Goal: Information Seeking & Learning: Check status

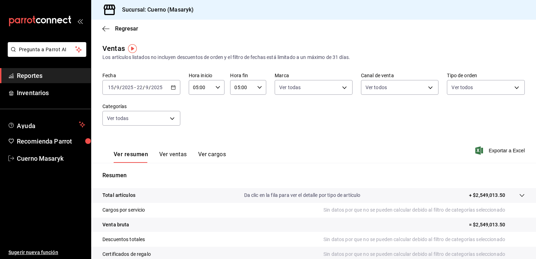
click at [309, 128] on div "Fecha [DATE] [DATE] - [DATE] [DATE] Hora inicio 05:00 Hora inicio Hora fin 05:0…" at bounding box center [314, 103] width 423 height 62
click at [335, 41] on main "Regresar Ventas Los artículos listados no incluyen descuentos de orden y el fil…" at bounding box center [313, 178] width 445 height 317
click at [245, 30] on div "Regresar" at bounding box center [313, 29] width 445 height 18
click at [222, 39] on main "Regresar Ventas Los artículos listados no incluyen descuentos de orden y el fil…" at bounding box center [313, 178] width 445 height 317
click at [267, 42] on main "Regresar Ventas Los artículos listados no incluyen descuentos de orden y el fil…" at bounding box center [313, 178] width 445 height 317
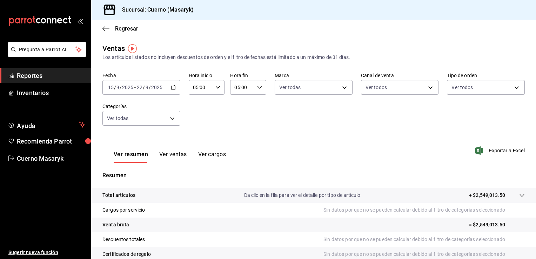
click at [270, 40] on main "Regresar Ventas Los artículos listados no incluyen descuentos de orden y el fil…" at bounding box center [313, 178] width 445 height 317
click at [185, 34] on div "Regresar" at bounding box center [313, 29] width 445 height 18
click at [215, 45] on div "Ventas Los artículos listados no incluyen descuentos de orden y el filtro de fe…" at bounding box center [314, 52] width 423 height 18
click at [388, 36] on div "Regresar" at bounding box center [313, 29] width 445 height 18
click at [377, 30] on div "Regresar" at bounding box center [313, 29] width 445 height 18
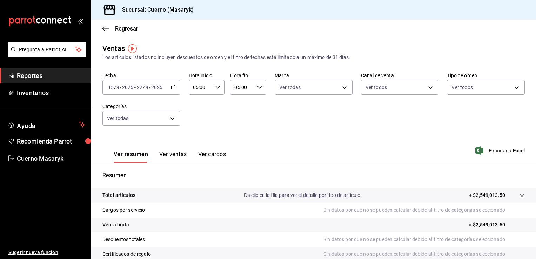
click at [451, 35] on div "Regresar" at bounding box center [313, 29] width 445 height 18
click at [246, 29] on div "Regresar" at bounding box center [313, 29] width 445 height 18
click at [446, 31] on div "Regresar" at bounding box center [313, 29] width 445 height 18
